Goal: Information Seeking & Learning: Learn about a topic

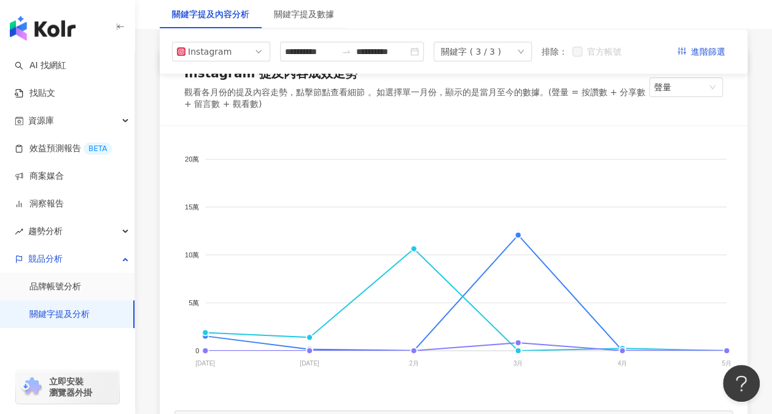
scroll to position [61, 0]
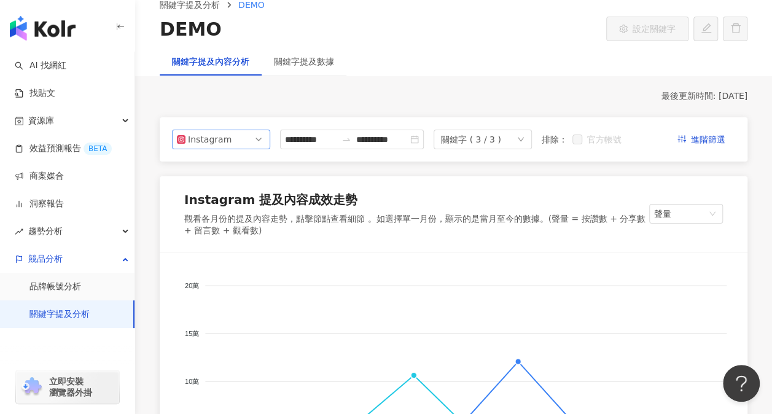
click at [221, 136] on div "Instagram" at bounding box center [208, 139] width 40 height 18
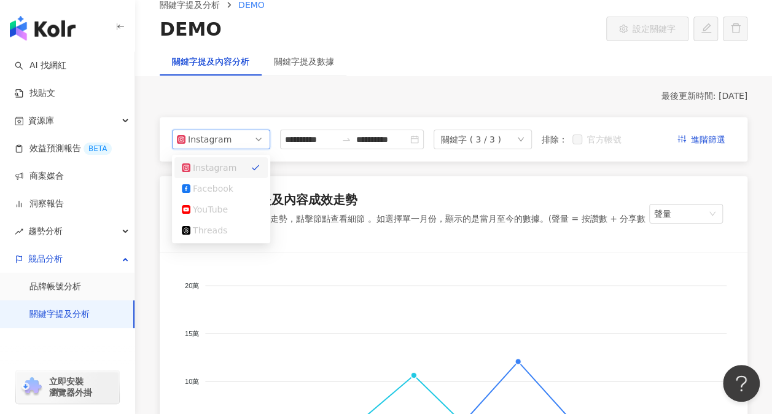
click at [246, 145] on span "Instagram" at bounding box center [221, 139] width 88 height 18
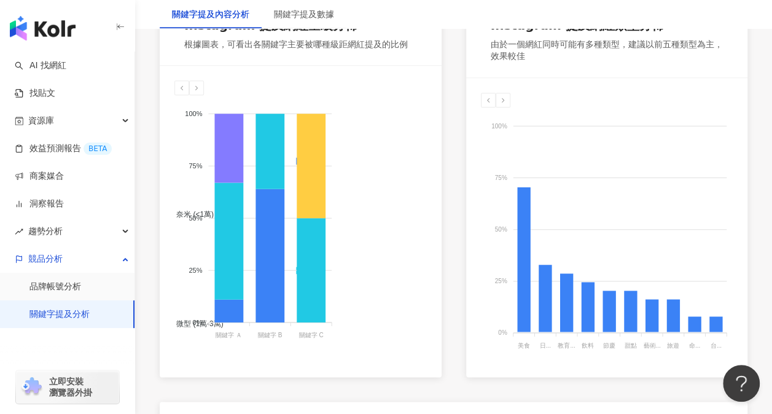
scroll to position [737, 0]
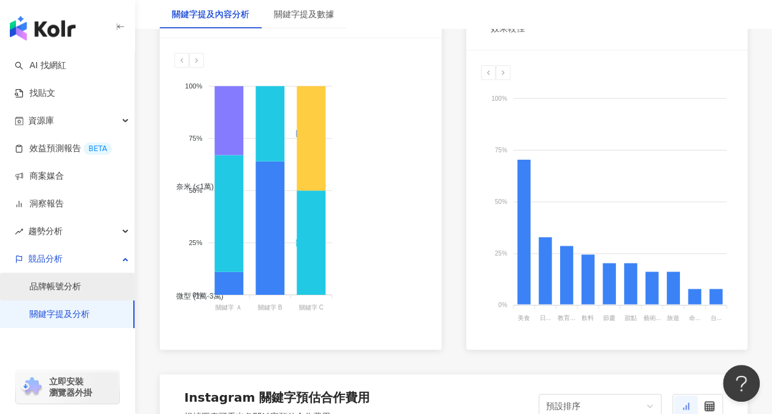
click at [81, 289] on link "品牌帳號分析" at bounding box center [55, 287] width 52 height 12
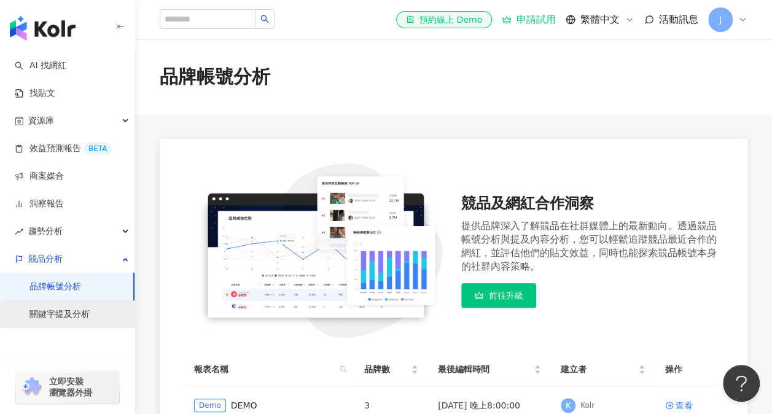
click at [90, 316] on link "關鍵字提及分析" at bounding box center [59, 314] width 60 height 12
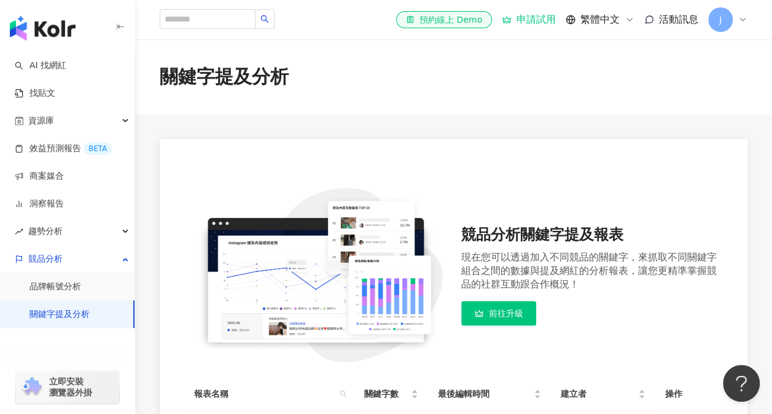
click at [72, 310] on link "關鍵字提及分析" at bounding box center [59, 314] width 60 height 12
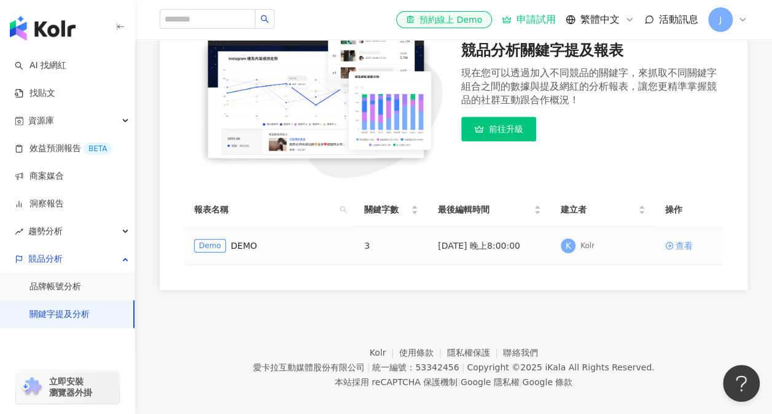
click at [678, 248] on div "查看" at bounding box center [684, 246] width 17 height 14
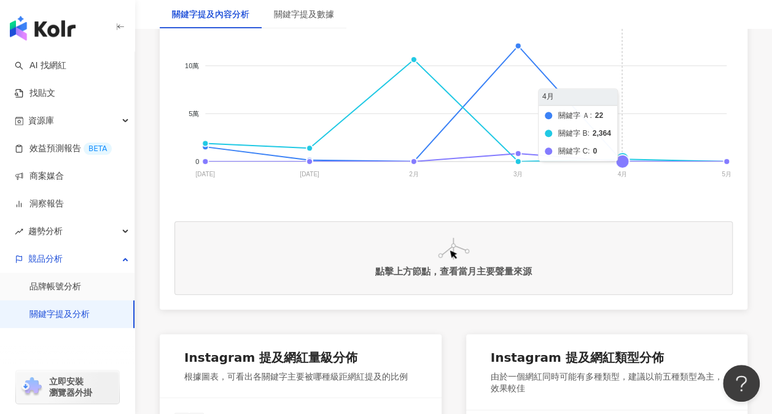
scroll to position [430, 0]
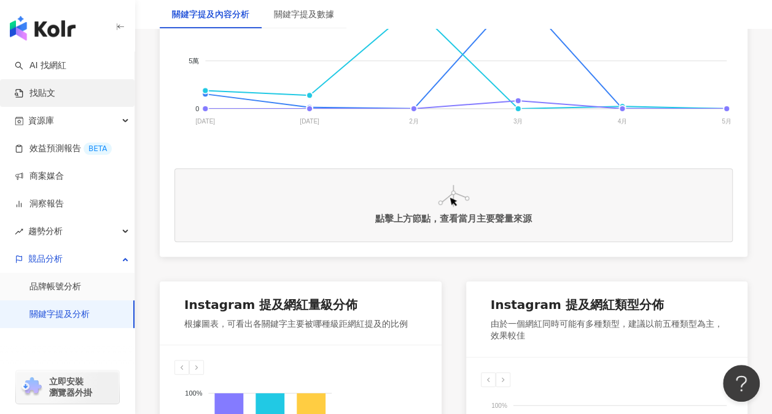
click at [41, 99] on link "找貼文" at bounding box center [35, 93] width 41 height 12
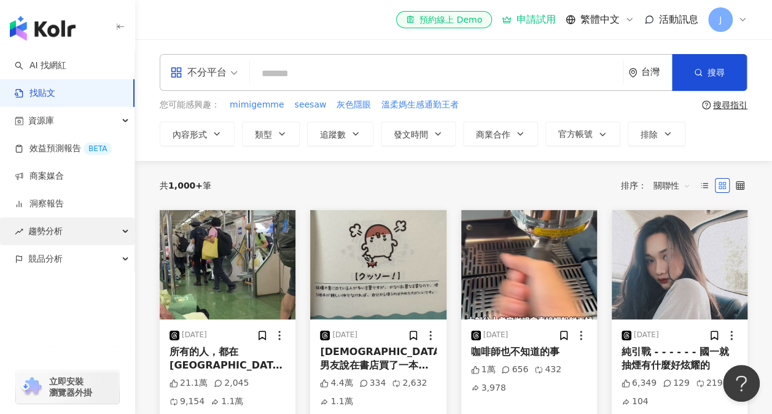
click at [70, 231] on div "趨勢分析" at bounding box center [67, 231] width 135 height 28
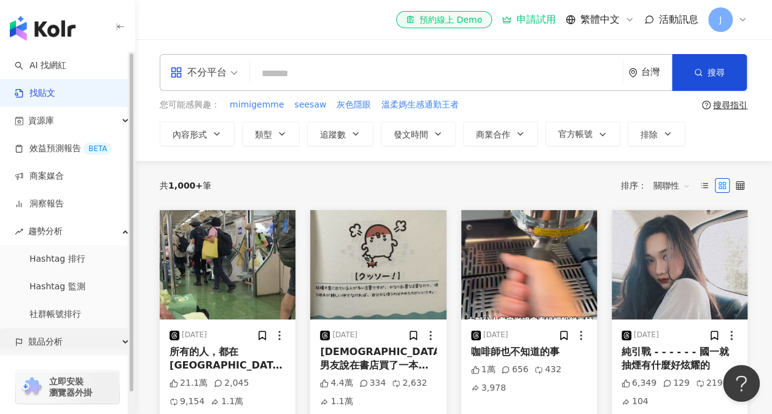
click at [85, 343] on div "競品分析" at bounding box center [67, 342] width 135 height 28
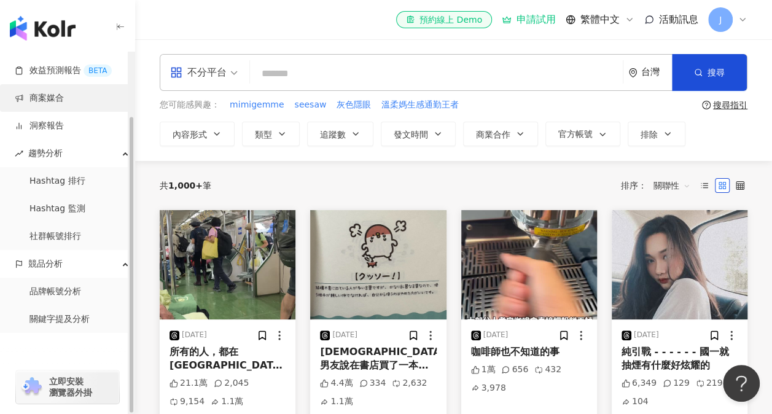
click at [64, 92] on link "商案媒合" at bounding box center [39, 98] width 49 height 12
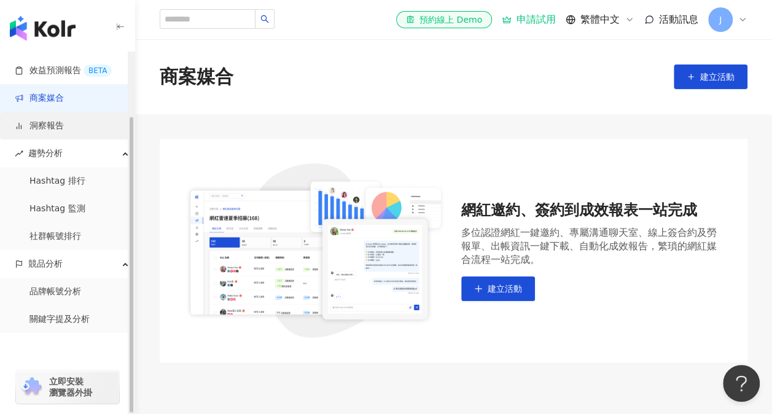
click at [64, 127] on link "洞察報告" at bounding box center [39, 126] width 49 height 12
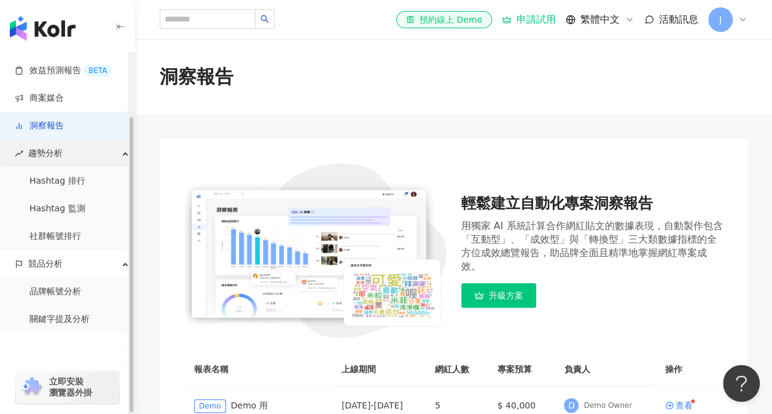
click at [77, 149] on div "趨勢分析" at bounding box center [67, 153] width 135 height 28
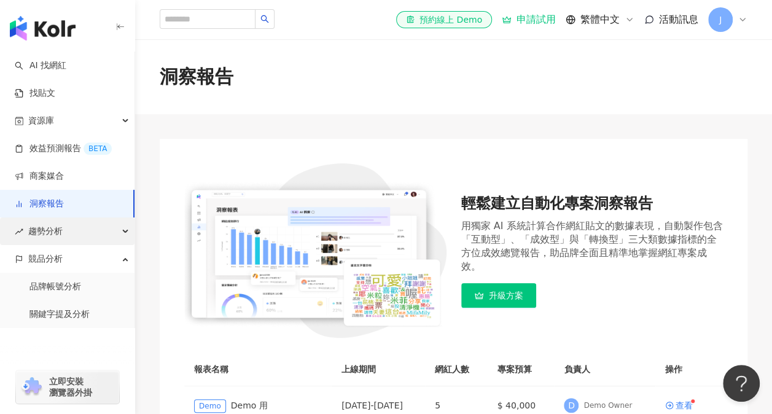
click at [64, 227] on div "趨勢分析" at bounding box center [67, 231] width 135 height 28
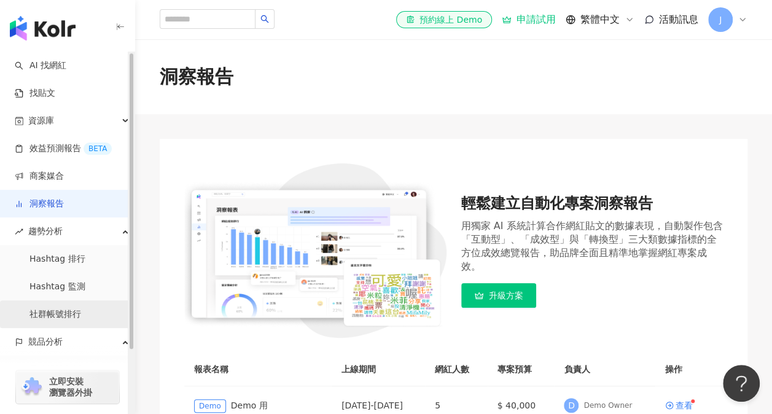
click at [76, 311] on link "社群帳號排行" at bounding box center [55, 314] width 52 height 12
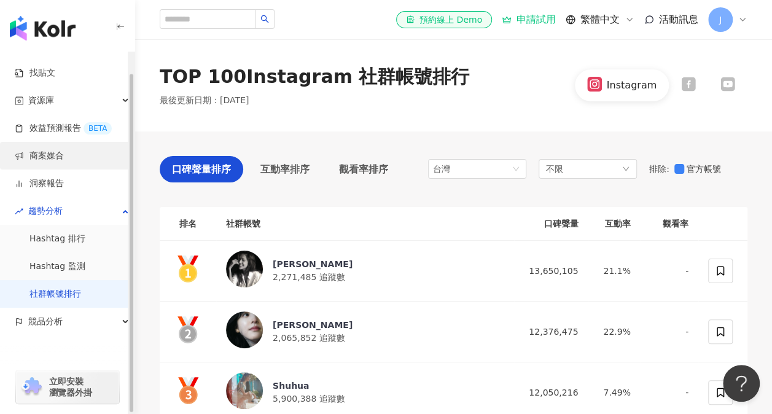
scroll to position [23, 0]
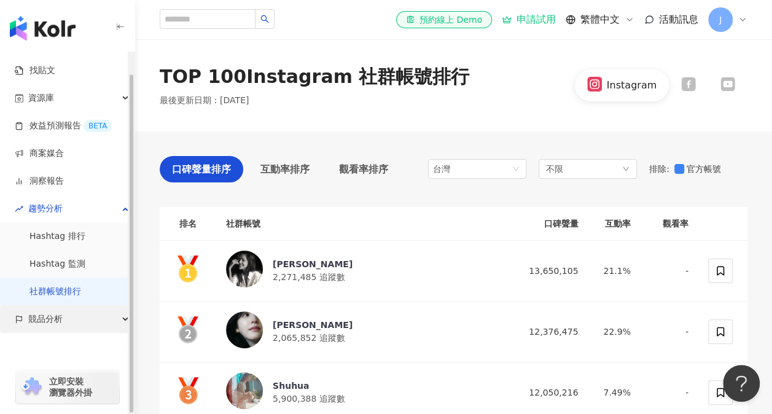
click at [90, 322] on div "競品分析" at bounding box center [67, 319] width 135 height 28
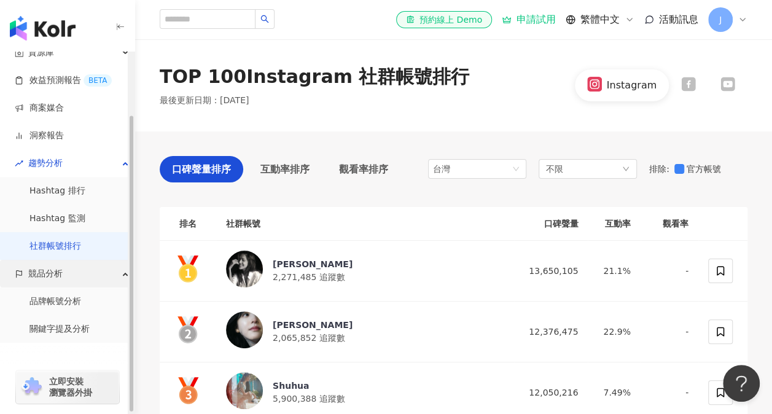
scroll to position [78, 0]
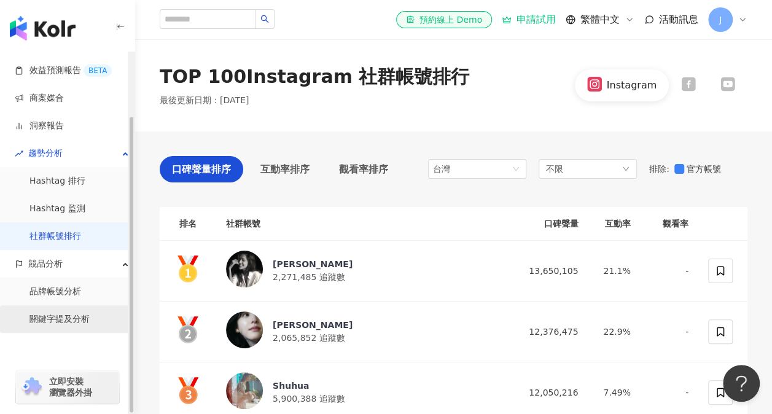
click at [73, 326] on link "關鍵字提及分析" at bounding box center [59, 319] width 60 height 12
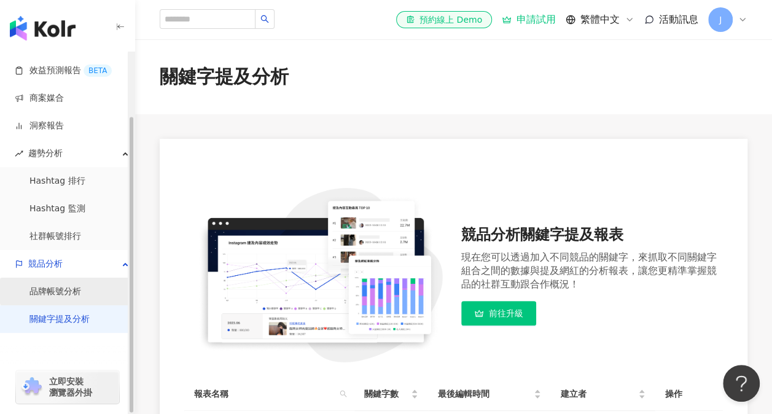
click at [71, 288] on link "品牌帳號分析" at bounding box center [55, 292] width 52 height 12
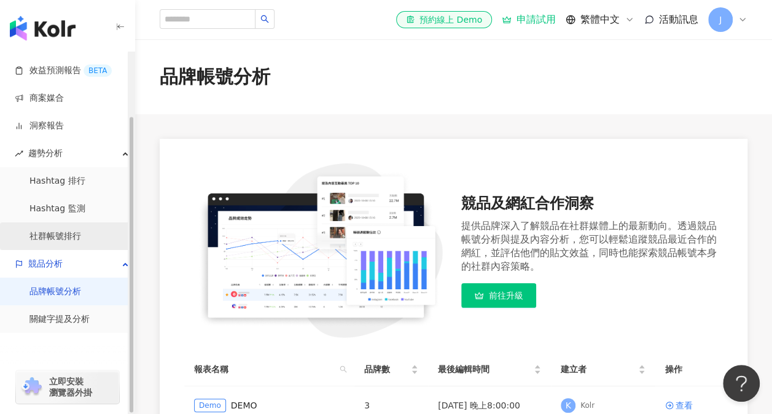
click at [71, 235] on link "社群帳號排行" at bounding box center [55, 236] width 52 height 12
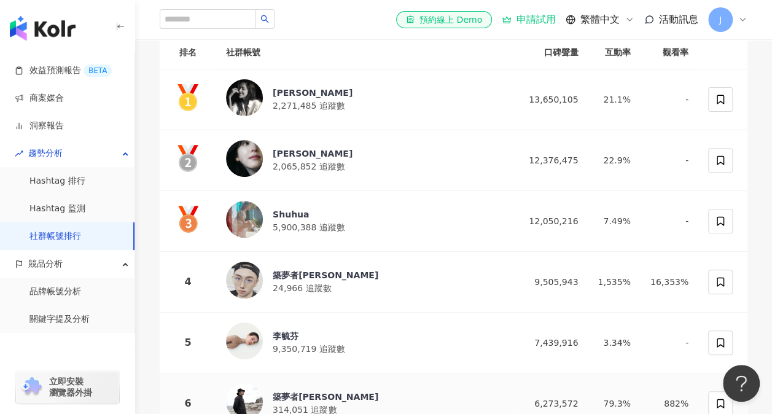
scroll to position [123, 0]
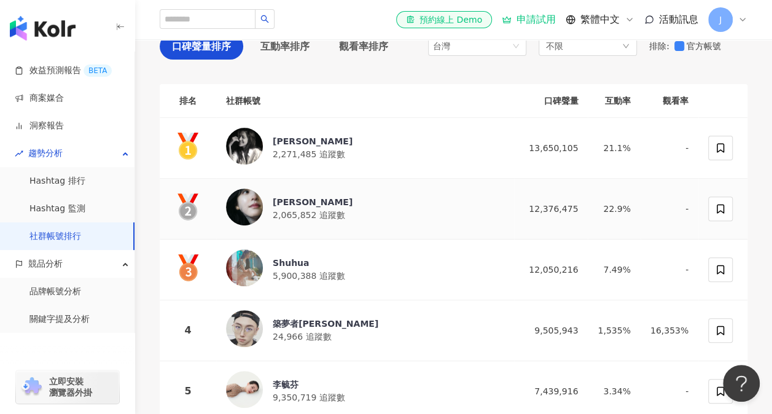
click at [251, 205] on img at bounding box center [244, 207] width 37 height 37
